Goal: Find specific page/section

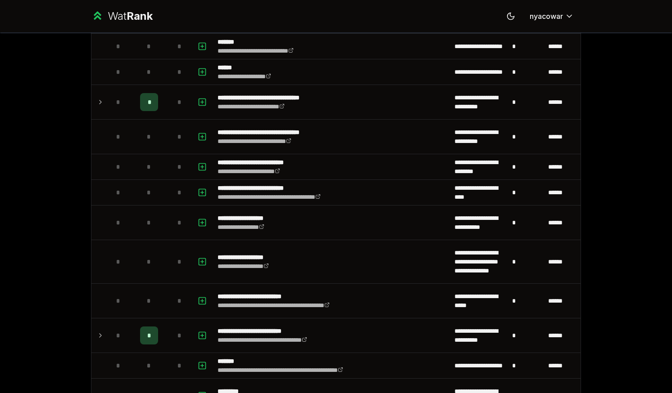
scroll to position [343, 0]
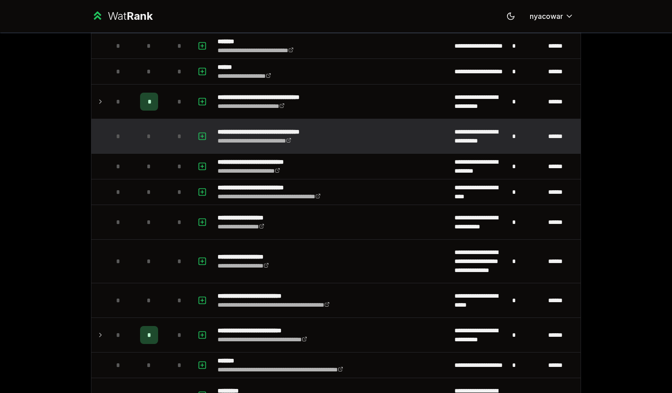
click at [147, 141] on div "*" at bounding box center [149, 136] width 18 height 18
click at [147, 138] on span "*" at bounding box center [149, 136] width 4 height 9
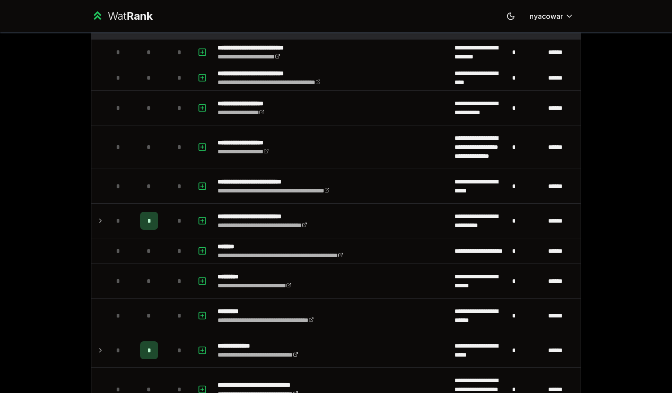
scroll to position [457, 0]
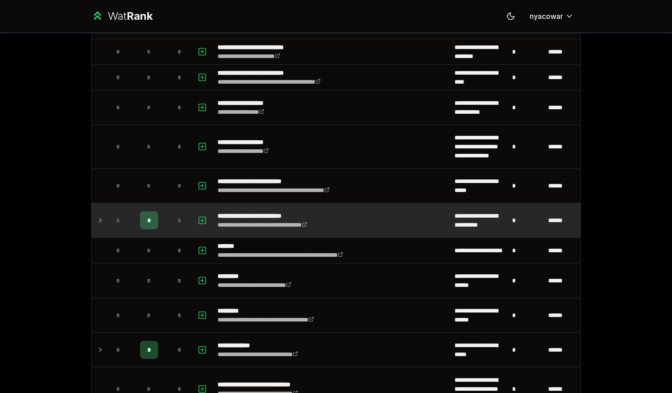
click at [99, 221] on icon at bounding box center [100, 220] width 7 height 11
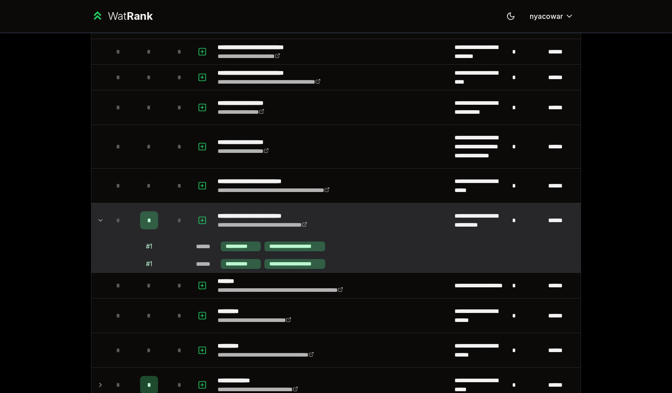
click at [99, 221] on icon at bounding box center [100, 220] width 7 height 11
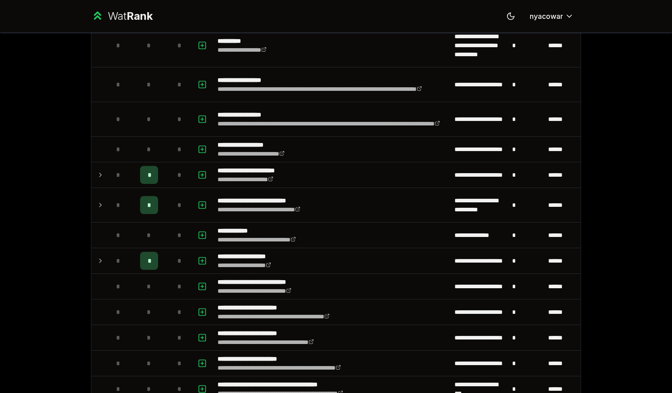
scroll to position [897, 0]
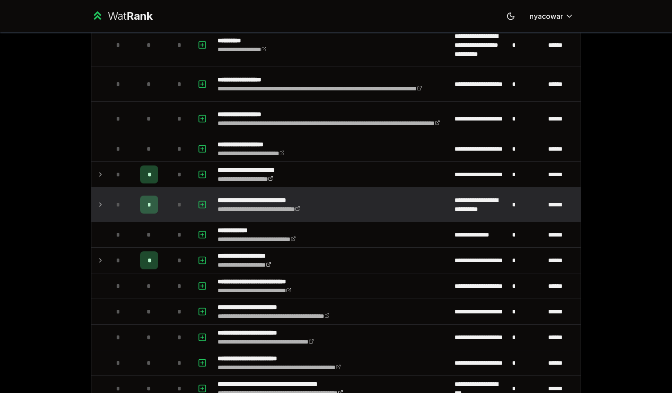
click at [93, 208] on td at bounding box center [98, 205] width 14 height 34
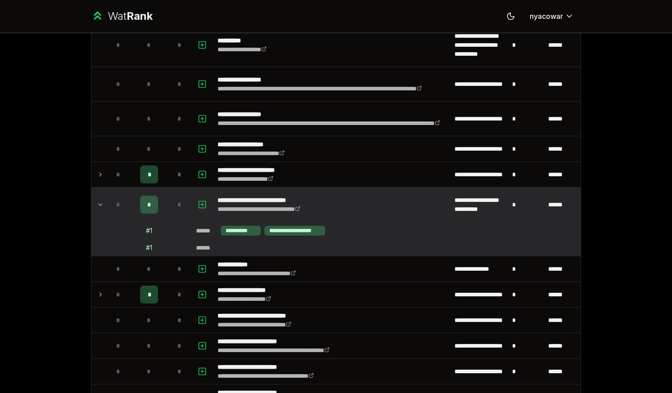
click at [91, 208] on td at bounding box center [98, 205] width 14 height 34
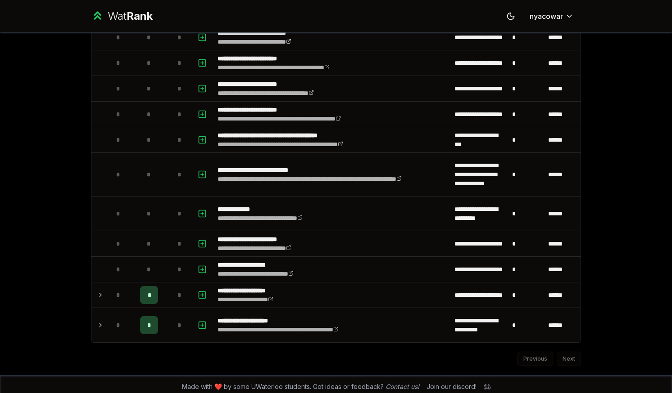
scroll to position [1151, 0]
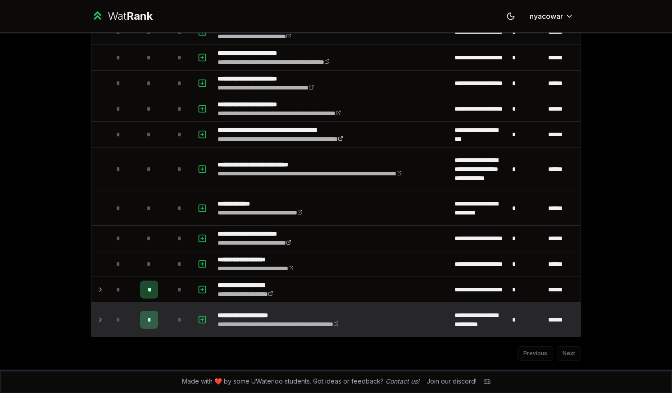
click at [97, 322] on icon at bounding box center [100, 320] width 7 height 11
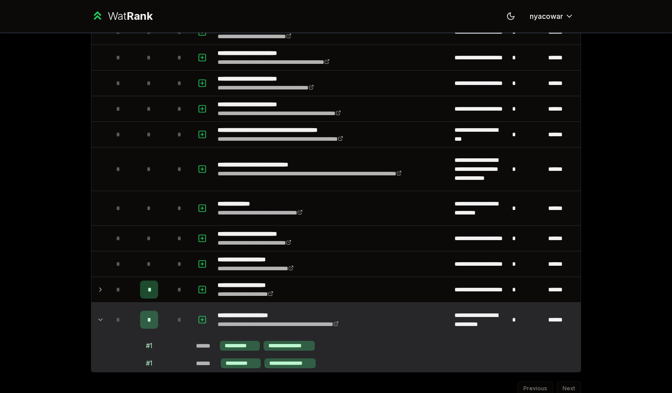
click at [97, 322] on icon at bounding box center [100, 320] width 7 height 11
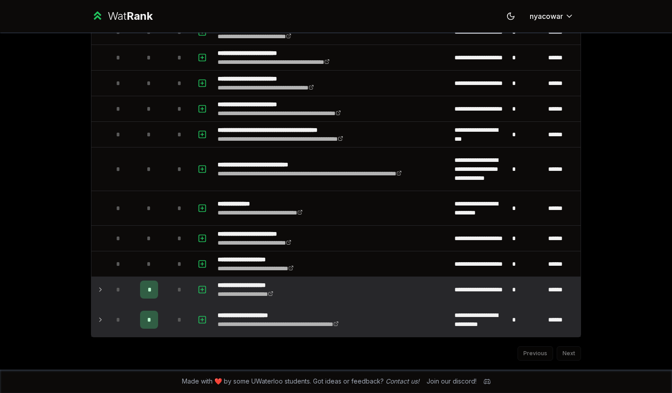
click at [98, 293] on icon at bounding box center [100, 289] width 7 height 11
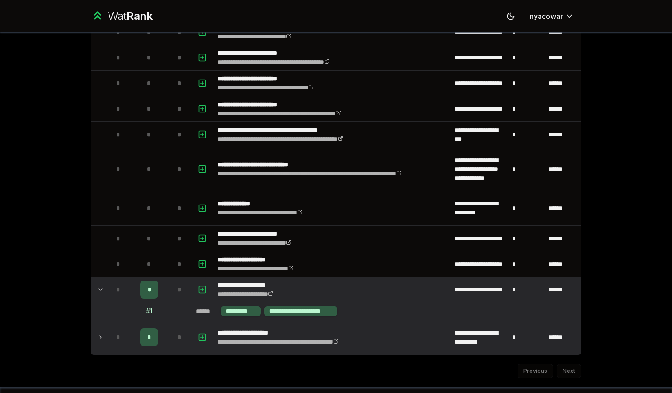
click at [98, 293] on icon at bounding box center [100, 289] width 7 height 11
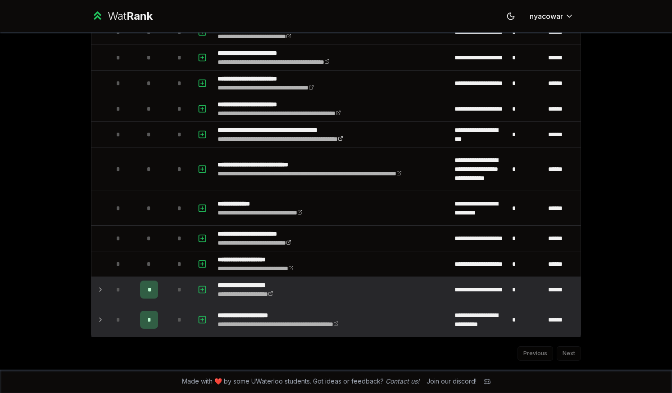
click at [95, 312] on td at bounding box center [98, 320] width 14 height 34
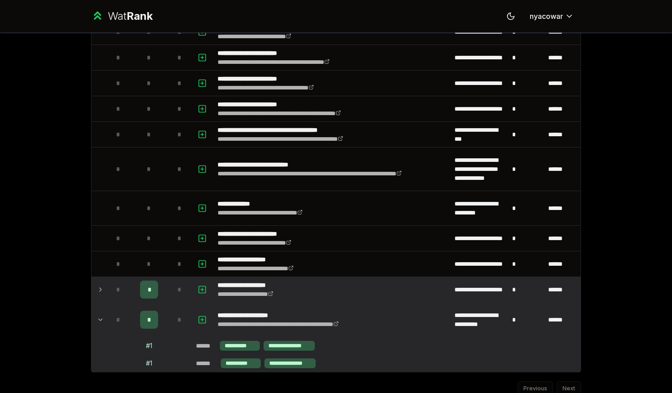
click at [95, 312] on td at bounding box center [98, 320] width 14 height 34
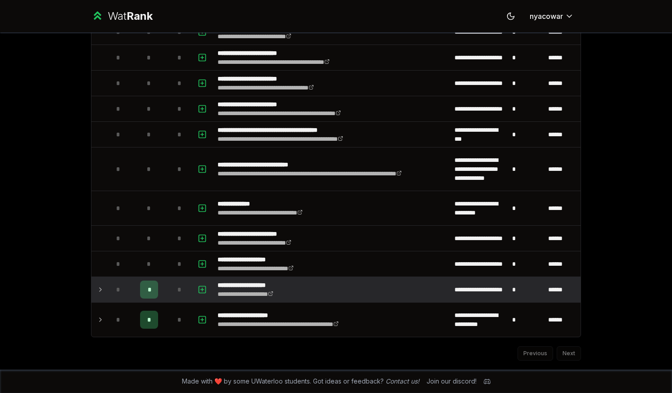
click at [99, 296] on td at bounding box center [98, 289] width 14 height 25
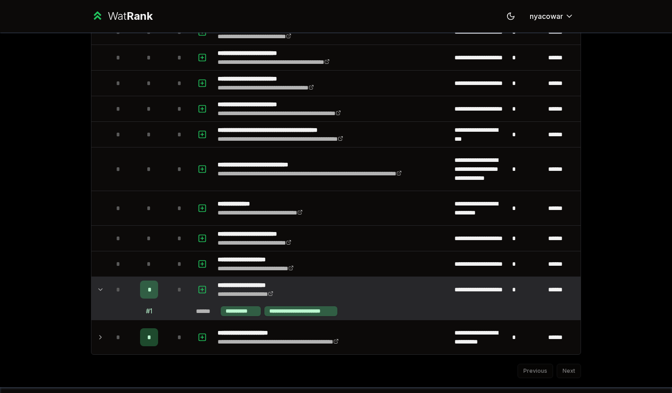
click at [99, 296] on td at bounding box center [98, 289] width 14 height 25
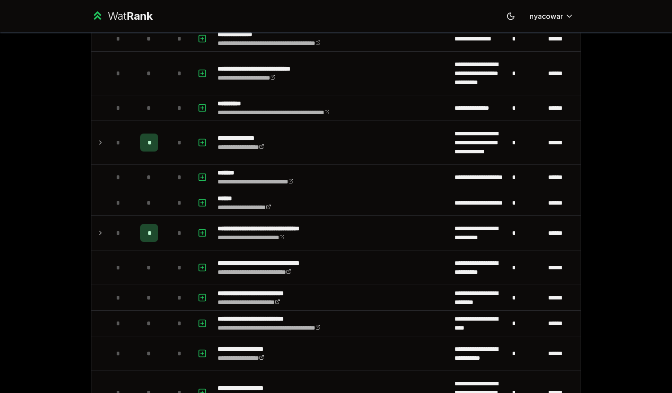
scroll to position [0, 0]
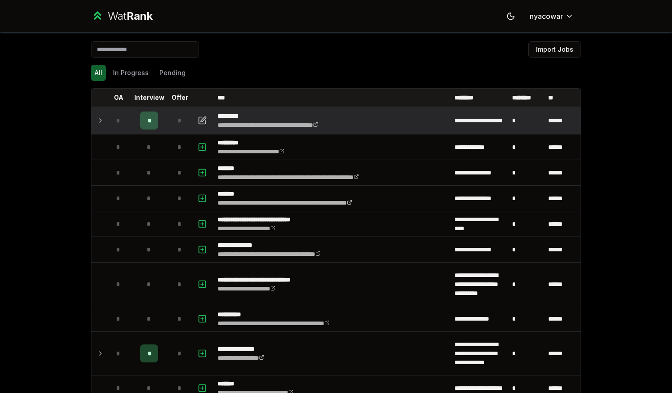
click at [97, 118] on icon at bounding box center [100, 120] width 7 height 11
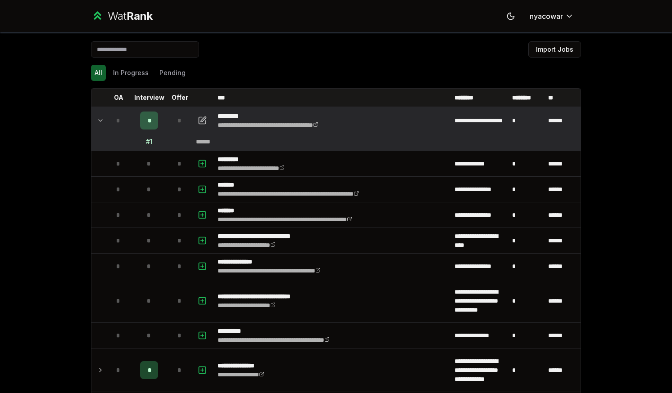
click at [97, 118] on icon at bounding box center [100, 120] width 7 height 11
